Goal: Obtain resource: Download file/media

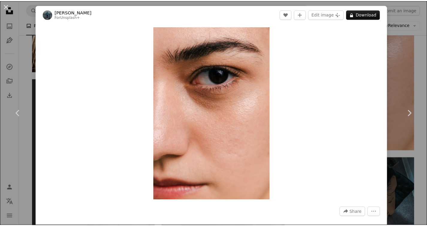
scroll to position [30, 0]
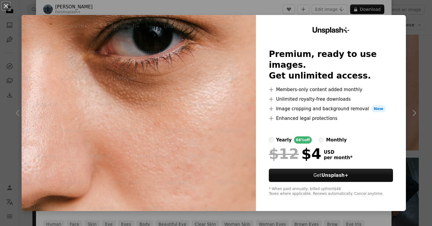
click at [414, 39] on div "An X shape Unsplash+ Premium, ready to use images. Get unlimited access. A plus…" at bounding box center [216, 113] width 432 height 226
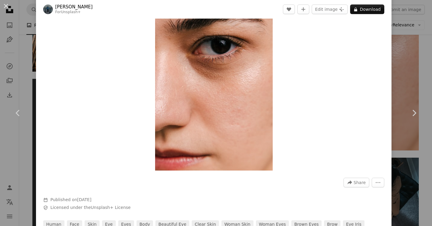
click at [408, 45] on div "An X shape Chevron left Chevron right [PERSON_NAME] For Unsplash+ A heart A plu…" at bounding box center [216, 113] width 432 height 226
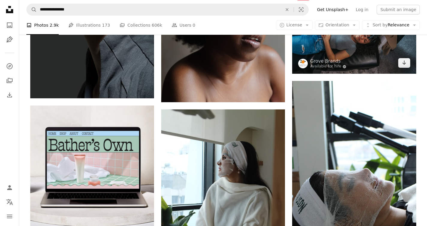
scroll to position [1694, 0]
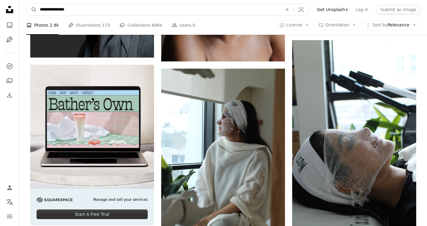
click at [52, 9] on input "**********" at bounding box center [159, 9] width 244 height 11
type input "**********"
click button "A magnifying glass" at bounding box center [32, 9] width 10 height 11
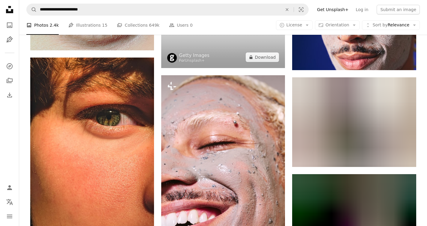
scroll to position [751, 0]
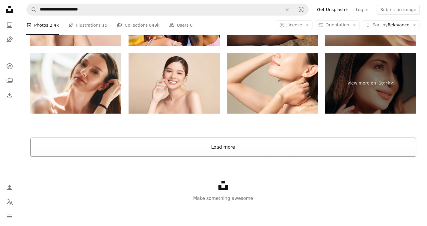
click at [226, 150] on button "Load more" at bounding box center [223, 147] width 386 height 19
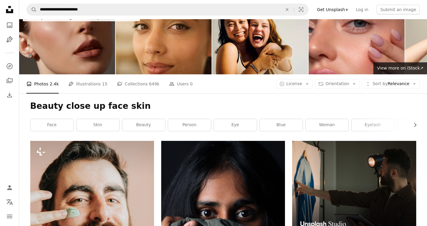
scroll to position [0, 0]
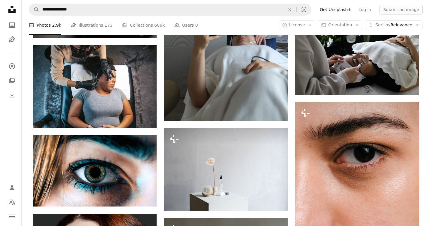
scroll to position [1480, 0]
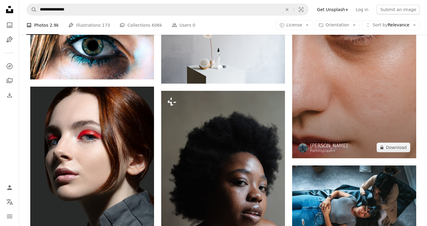
click at [371, 114] on img at bounding box center [354, 66] width 124 height 183
